Goal: Task Accomplishment & Management: Use online tool/utility

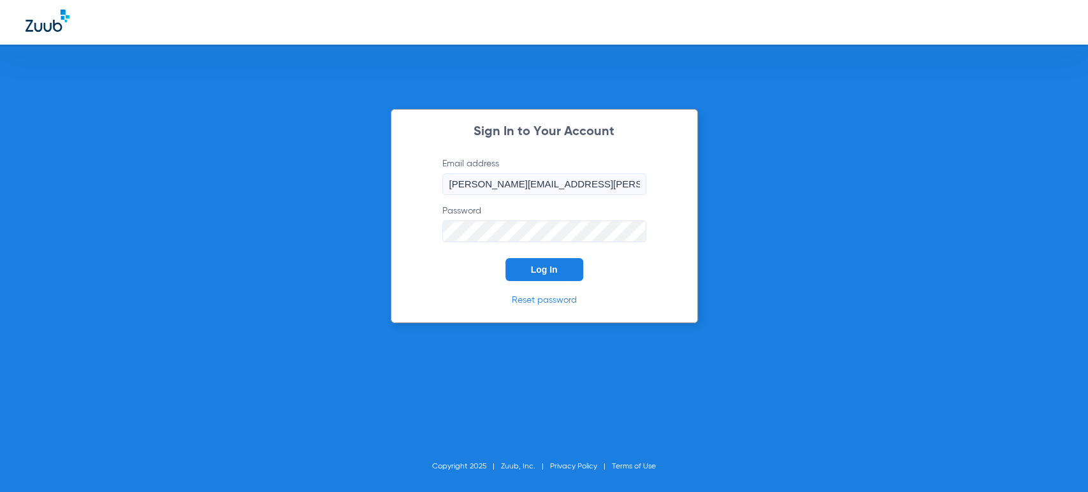
click at [547, 272] on span "Log In" at bounding box center [544, 269] width 27 height 10
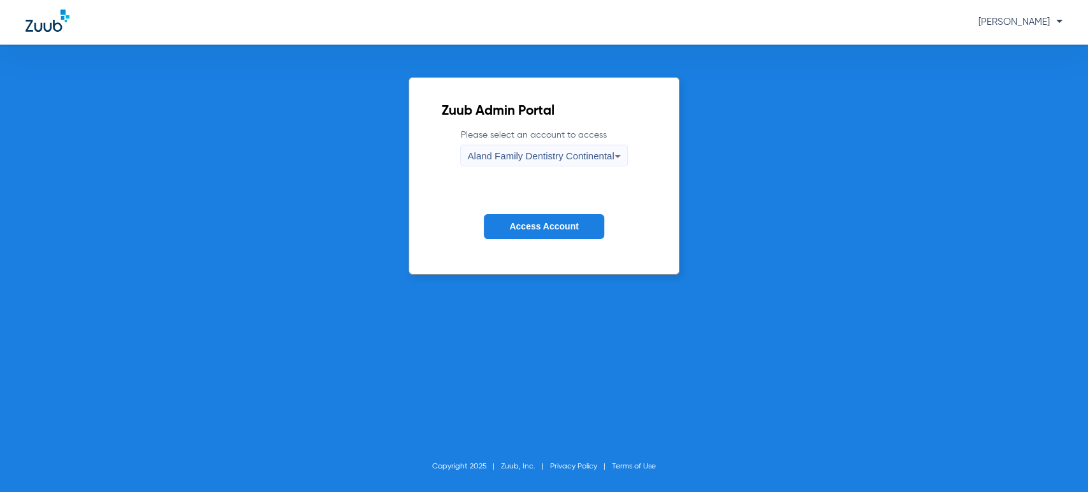
click at [1014, 9] on div "[PERSON_NAME]" at bounding box center [544, 22] width 1088 height 45
click at [1016, 18] on span "[PERSON_NAME]" at bounding box center [1020, 22] width 84 height 10
click at [1020, 20] on div at bounding box center [544, 246] width 1088 height 492
click at [578, 166] on div "Aland Family Dentistry Continental" at bounding box center [540, 156] width 147 height 22
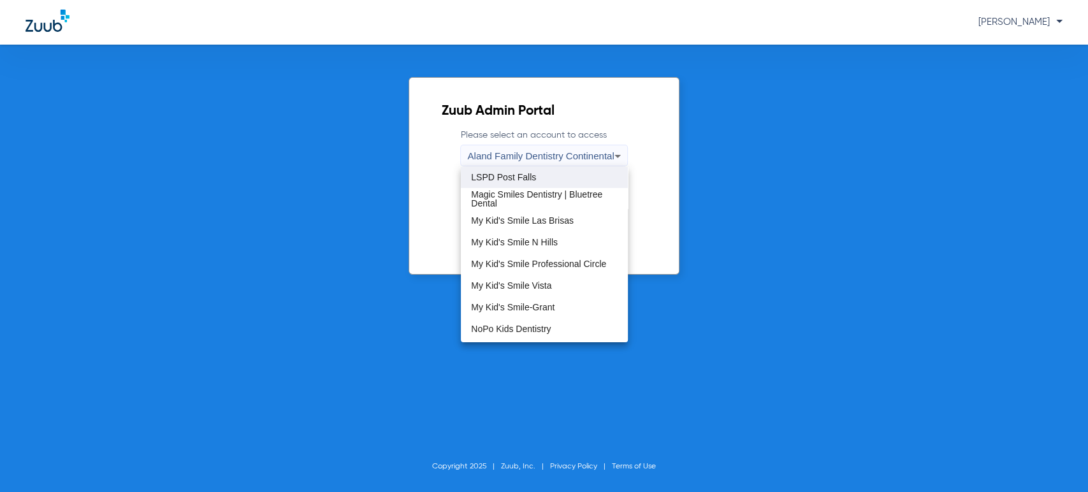
scroll to position [283, 0]
click at [571, 264] on span "My Kid's Smile Professional Circle" at bounding box center [538, 263] width 135 height 9
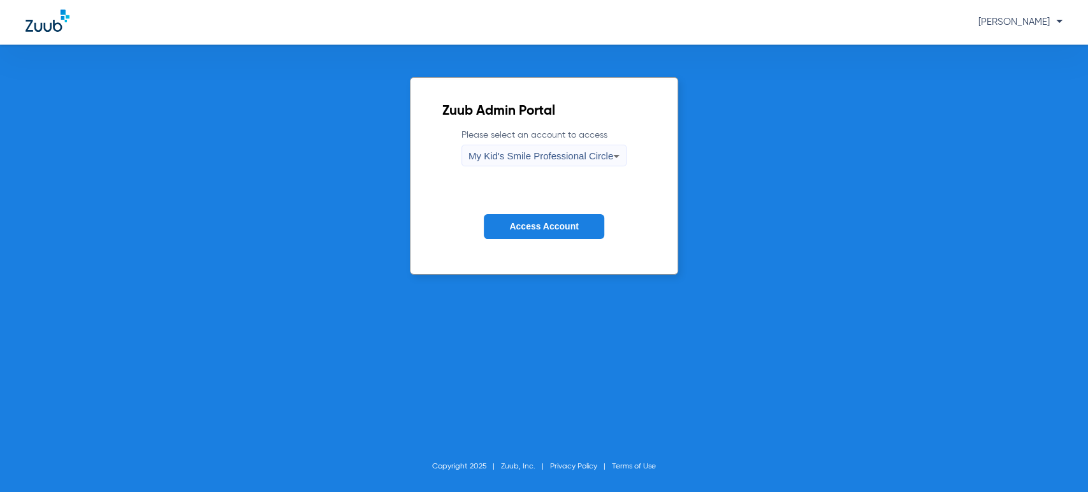
click at [554, 222] on span "Access Account" at bounding box center [543, 226] width 69 height 10
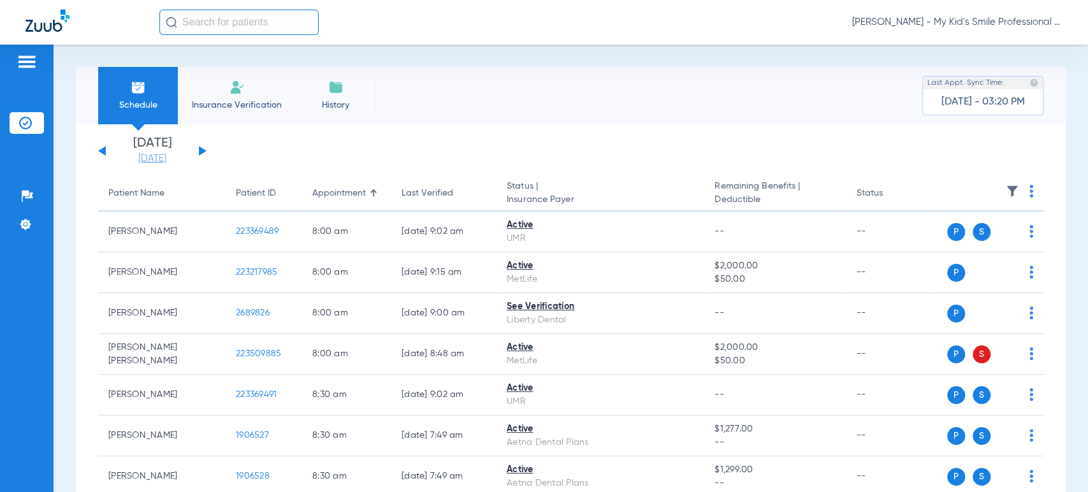
click at [163, 161] on link "[DATE]" at bounding box center [152, 158] width 76 height 13
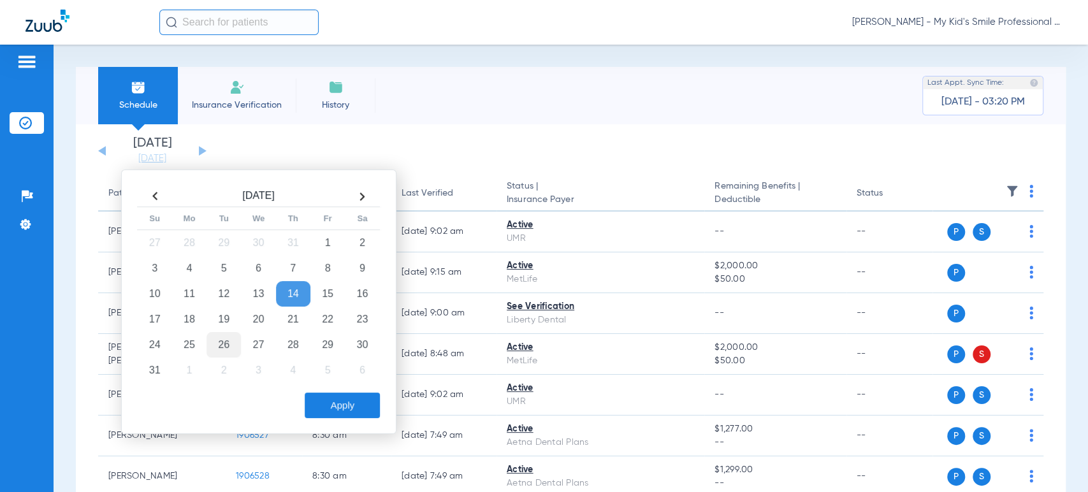
click at [220, 345] on td "26" at bounding box center [223, 344] width 34 height 25
click at [359, 416] on button "Apply" at bounding box center [342, 404] width 75 height 25
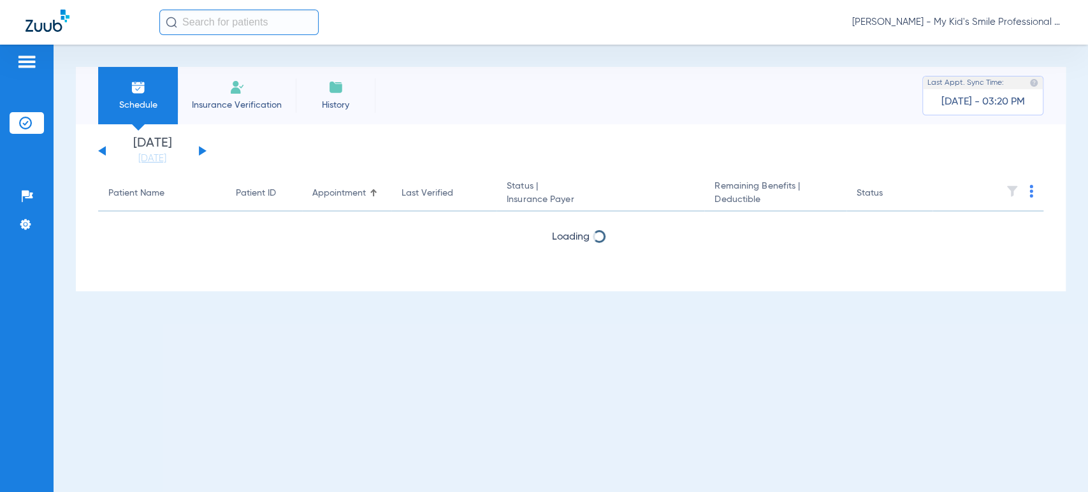
click at [72, 207] on div "Schedule Insurance Verification History Last Appt. Sync Time: [DATE] - 03:20 PM…" at bounding box center [571, 268] width 1034 height 447
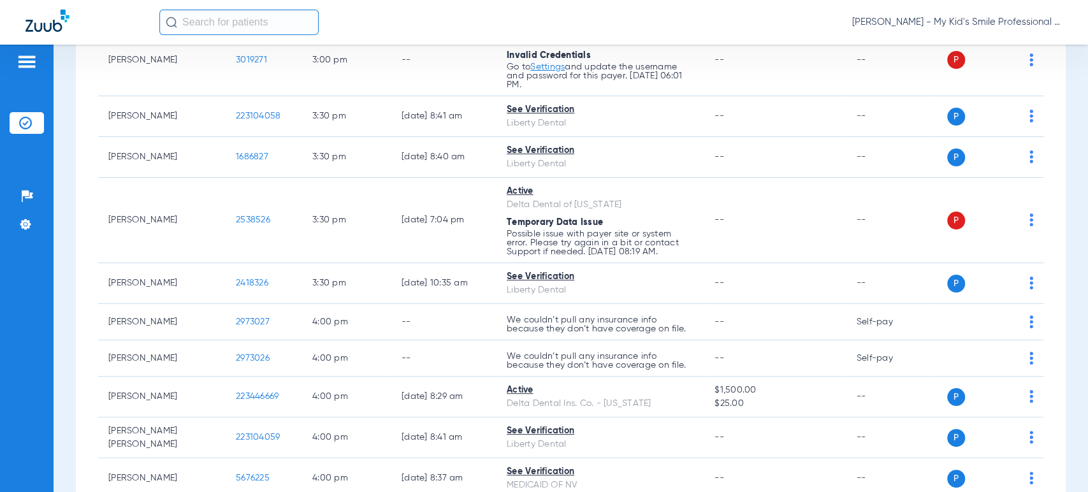
scroll to position [2194, 0]
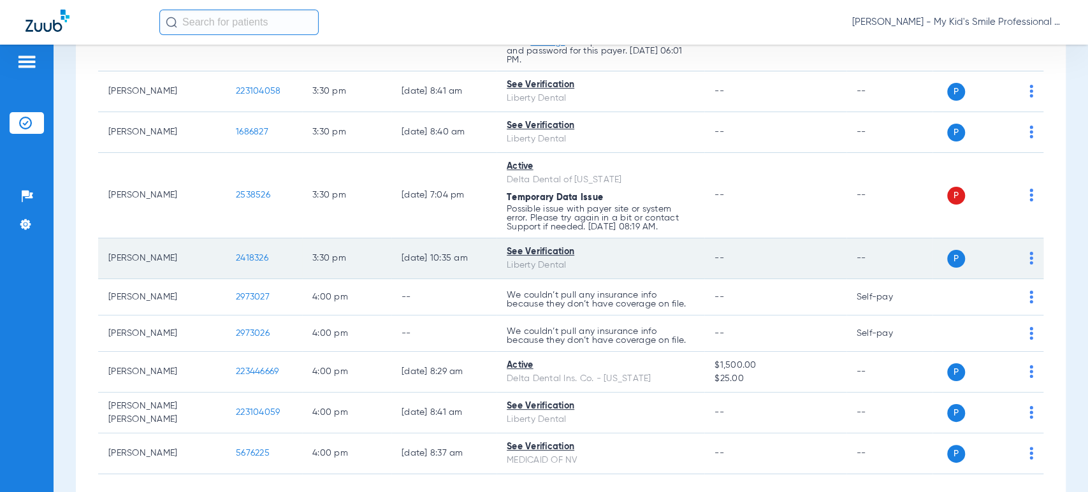
drag, startPoint x: 1021, startPoint y: 241, endPoint x: 1019, endPoint y: 248, distance: 7.1
click at [1029, 252] on img at bounding box center [1031, 258] width 4 height 13
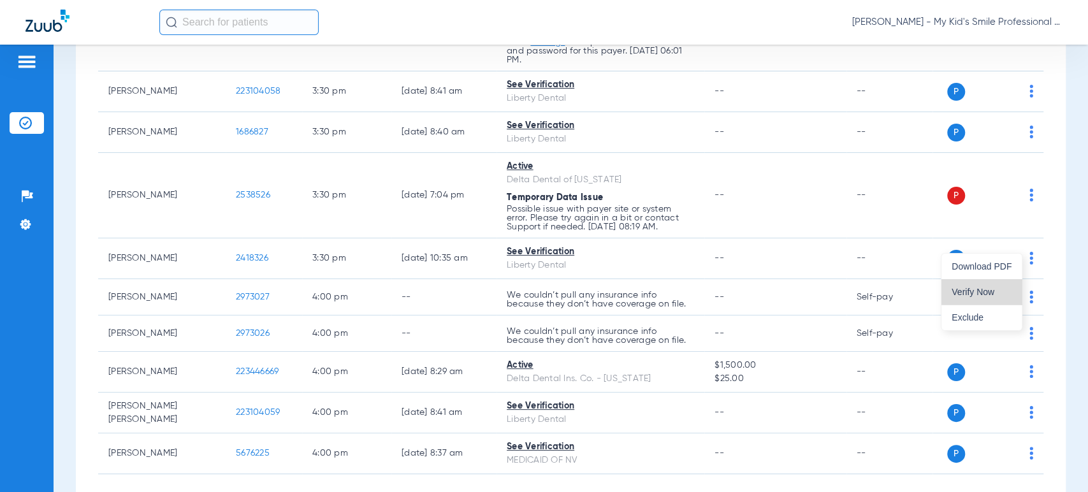
click at [999, 289] on span "Verify Now" at bounding box center [981, 291] width 60 height 9
